Goal: Information Seeking & Learning: Learn about a topic

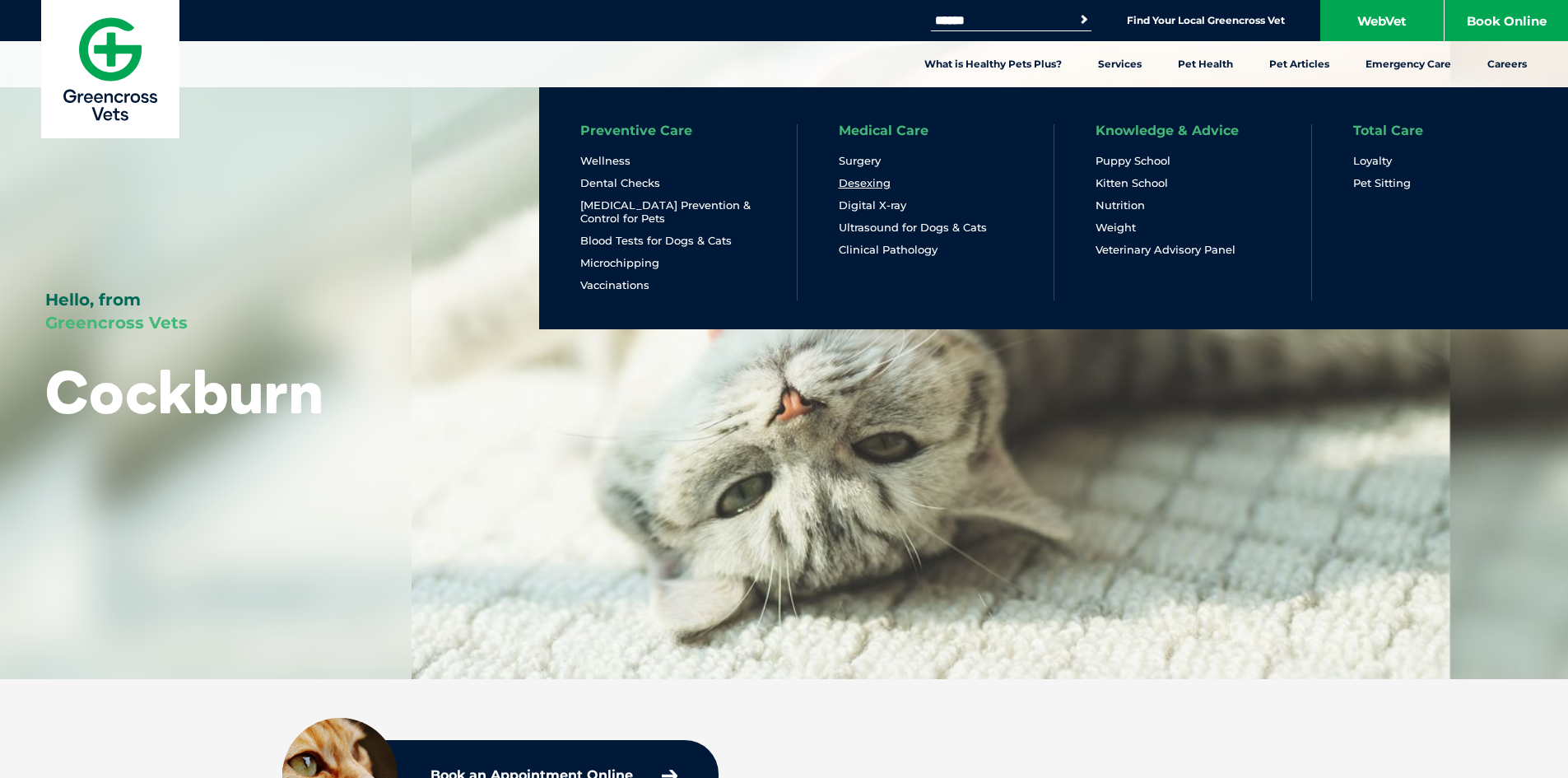
click at [878, 182] on link "Desexing" at bounding box center [864, 183] width 51 height 14
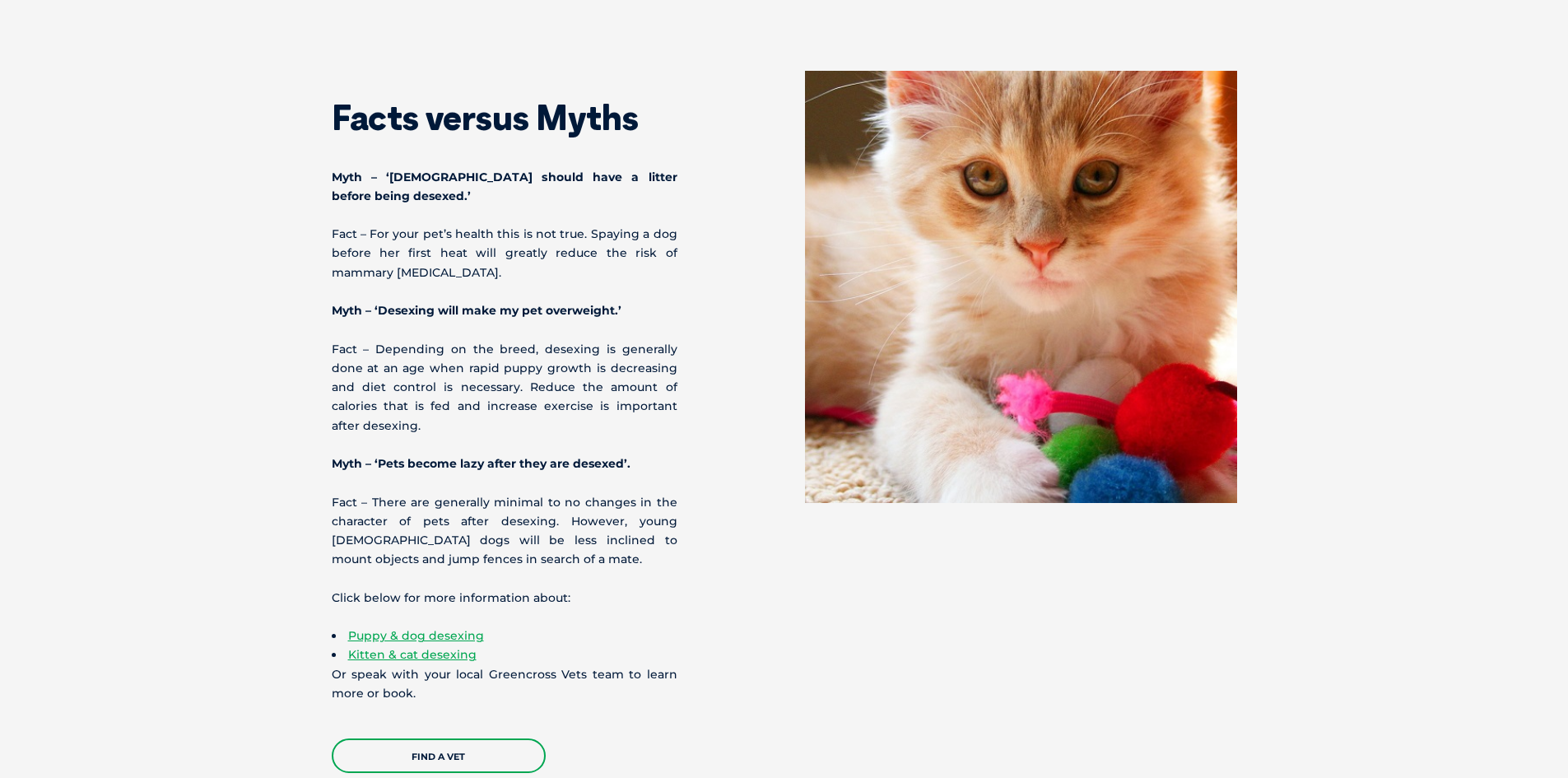
scroll to position [4856, 0]
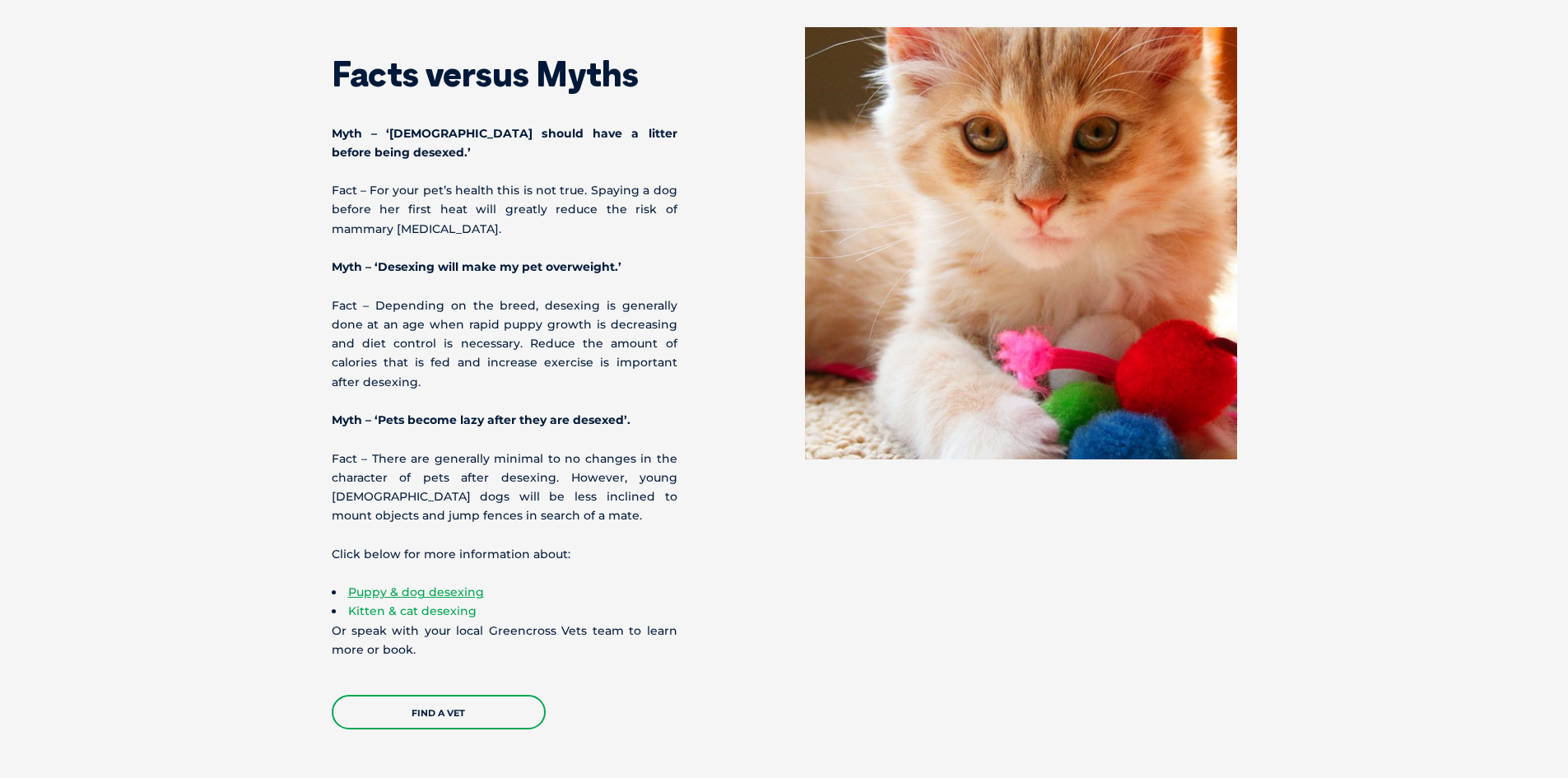
click at [379, 604] on link "Kitten & cat desexing" at bounding box center [412, 611] width 128 height 15
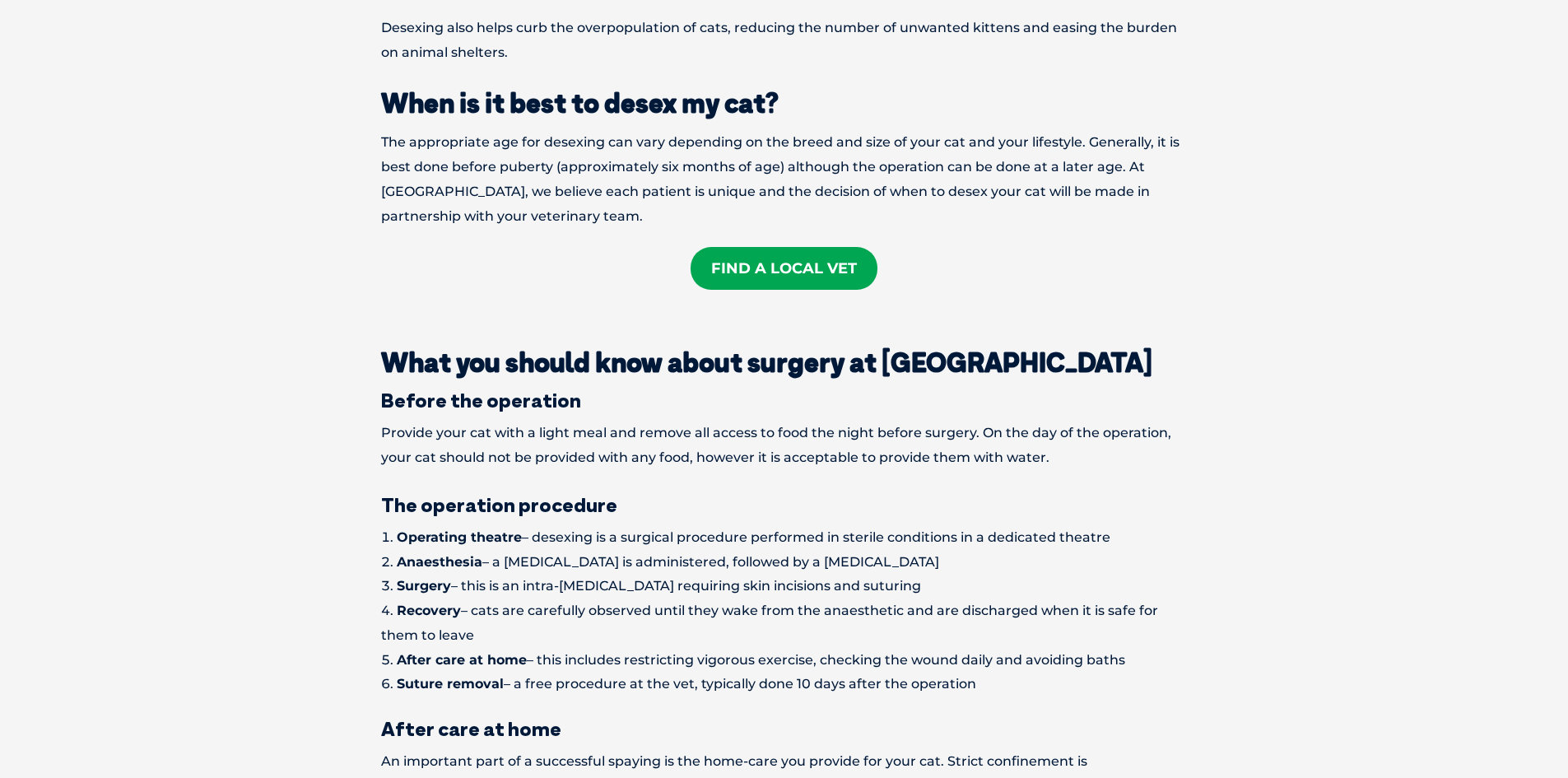
scroll to position [1482, 0]
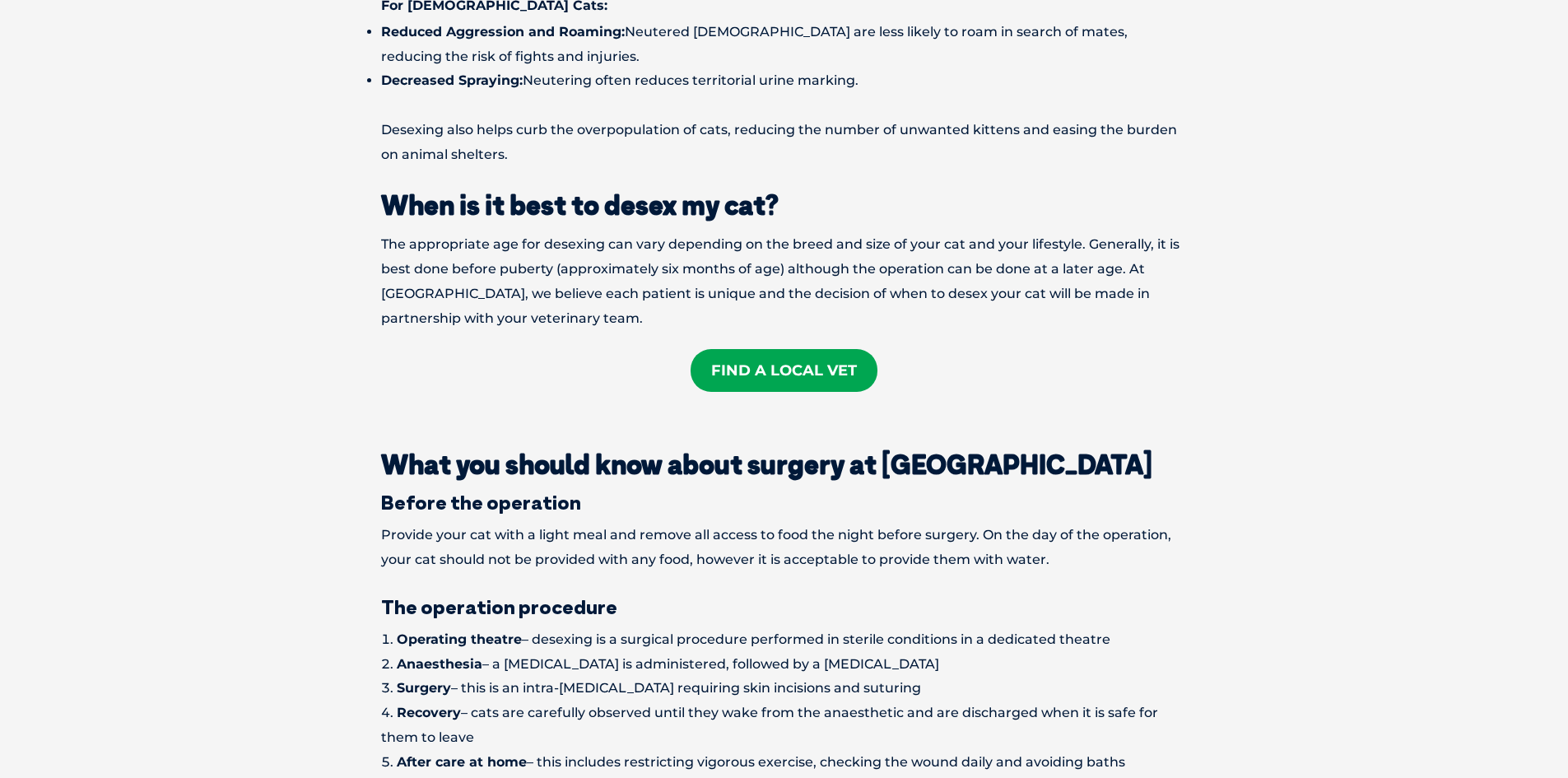
click at [815, 349] on link "Find A Local Vet" at bounding box center [784, 370] width 187 height 43
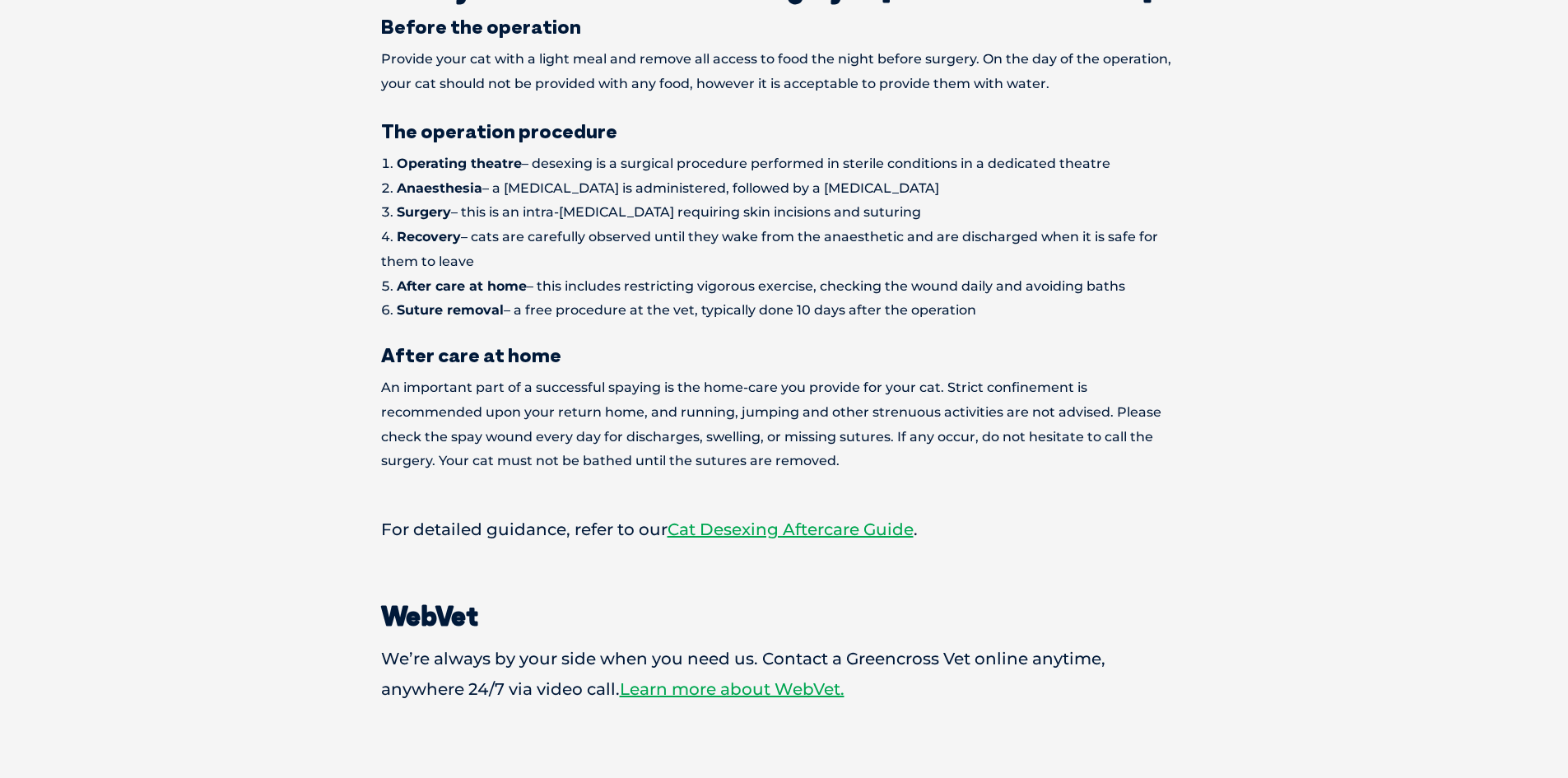
scroll to position [1976, 0]
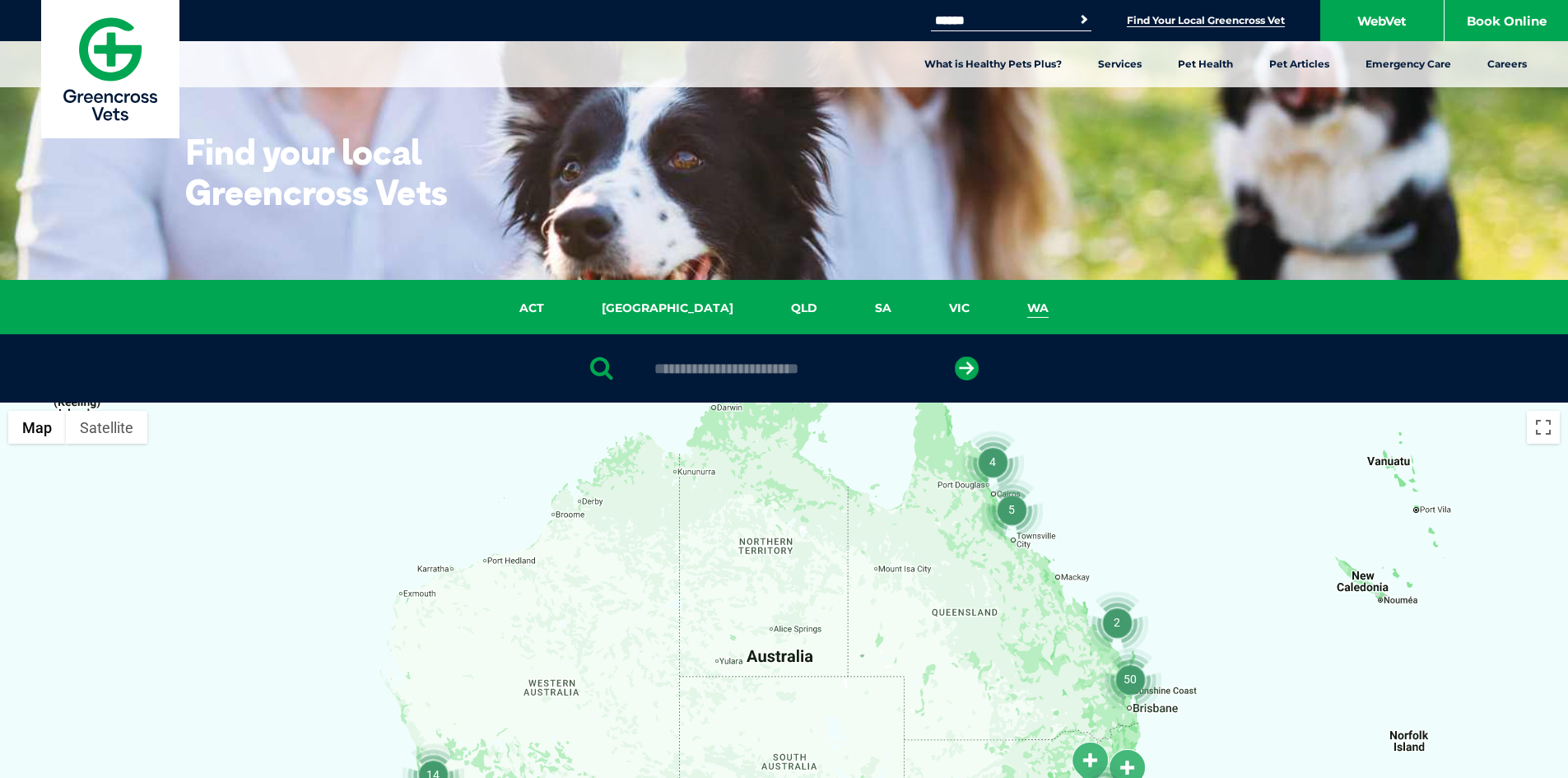
click at [999, 305] on link "WA" at bounding box center [1038, 309] width 79 height 19
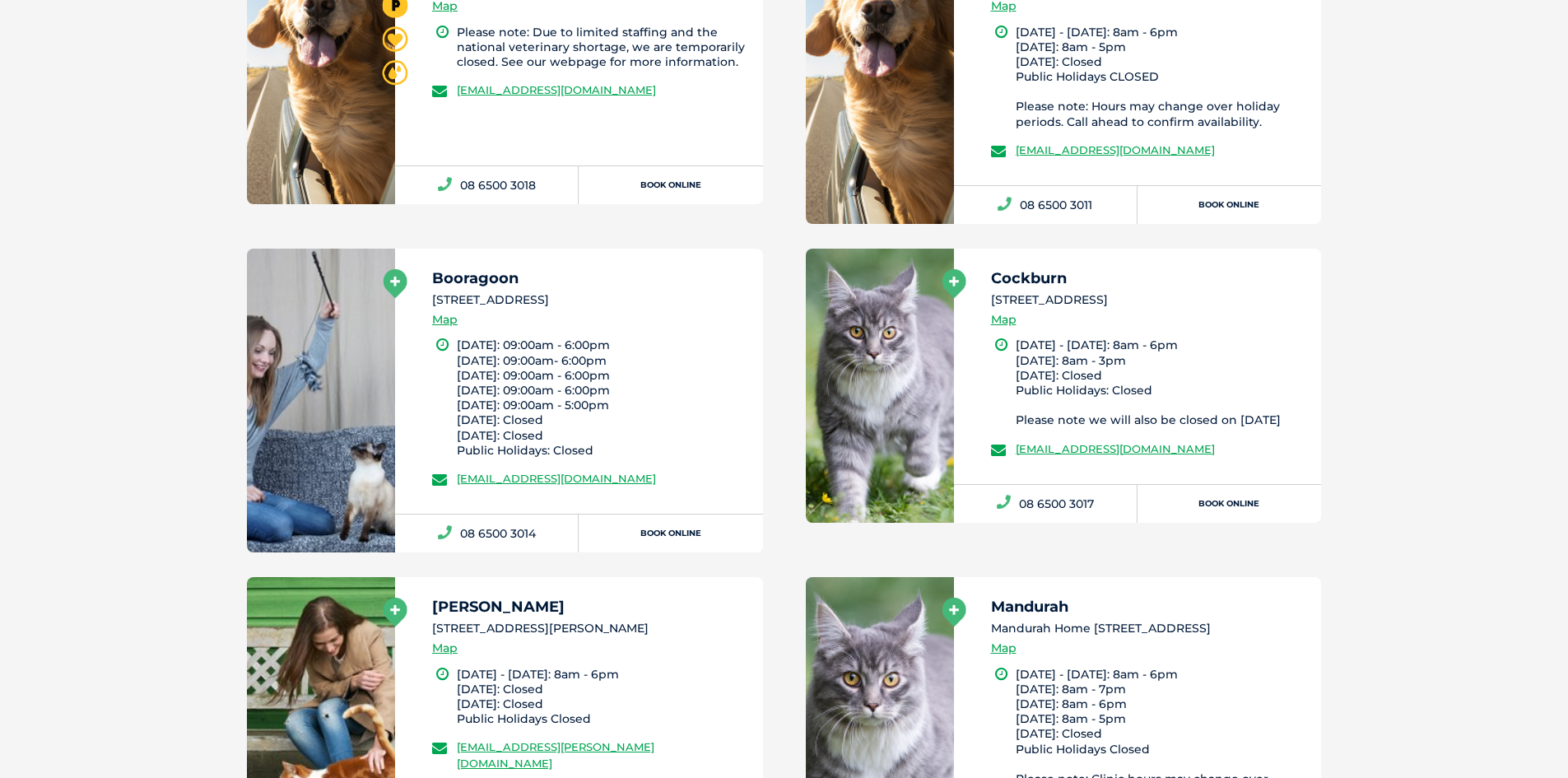
scroll to position [2058, 0]
